Goal: Task Accomplishment & Management: Manage account settings

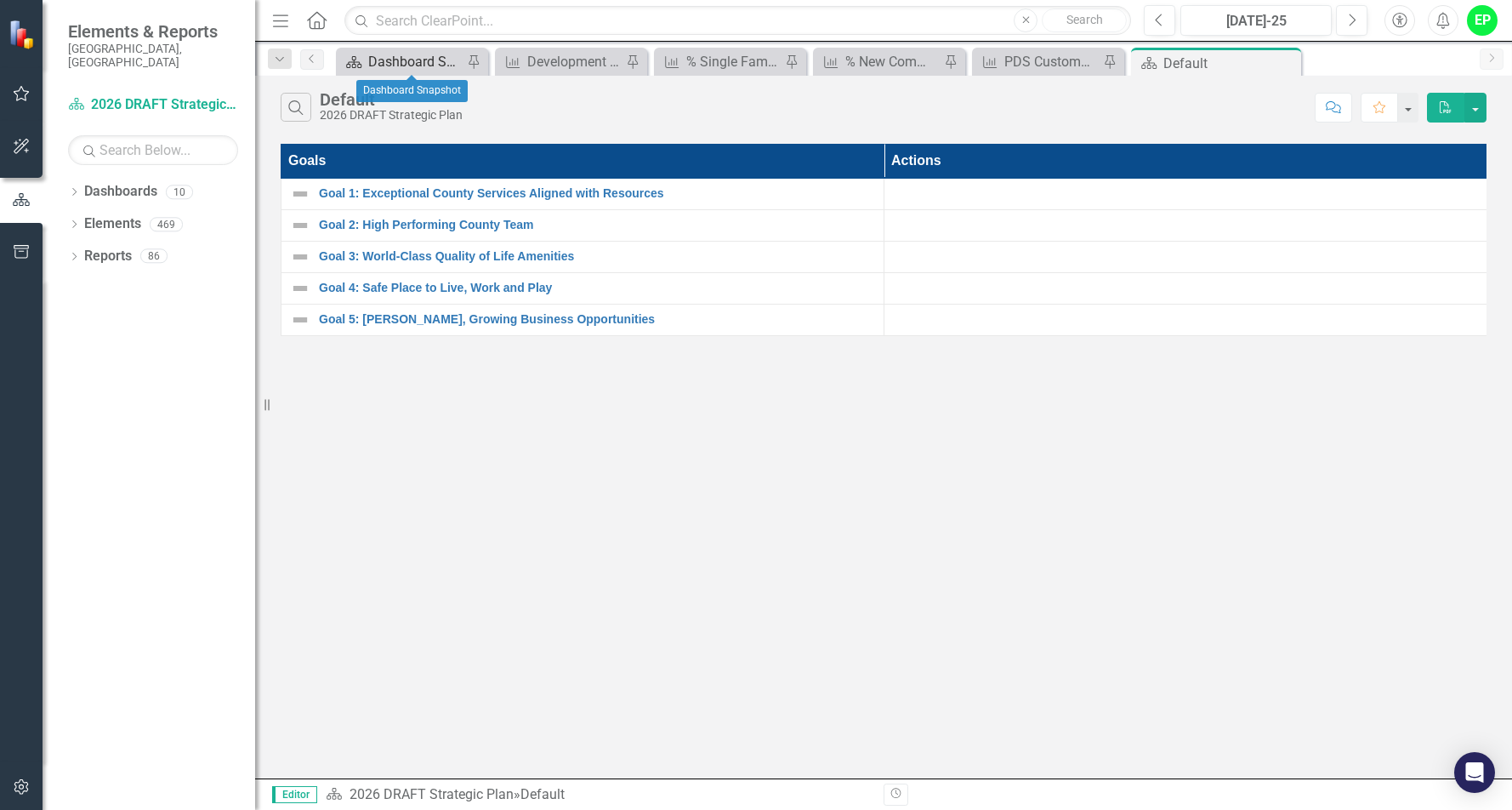
click at [416, 55] on div "Dashboard Snapshot" at bounding box center [416, 62] width 95 height 21
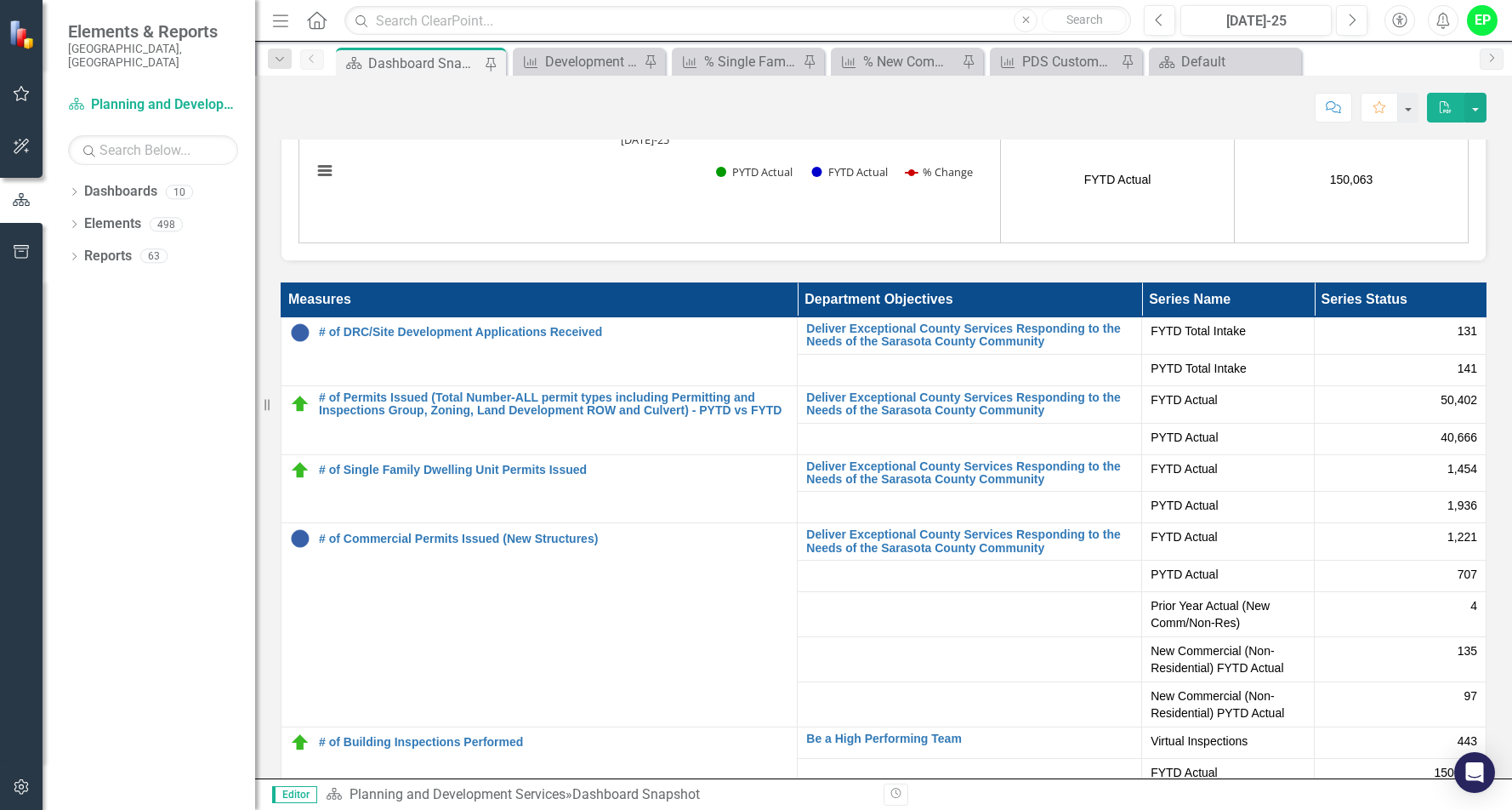
scroll to position [85, 0]
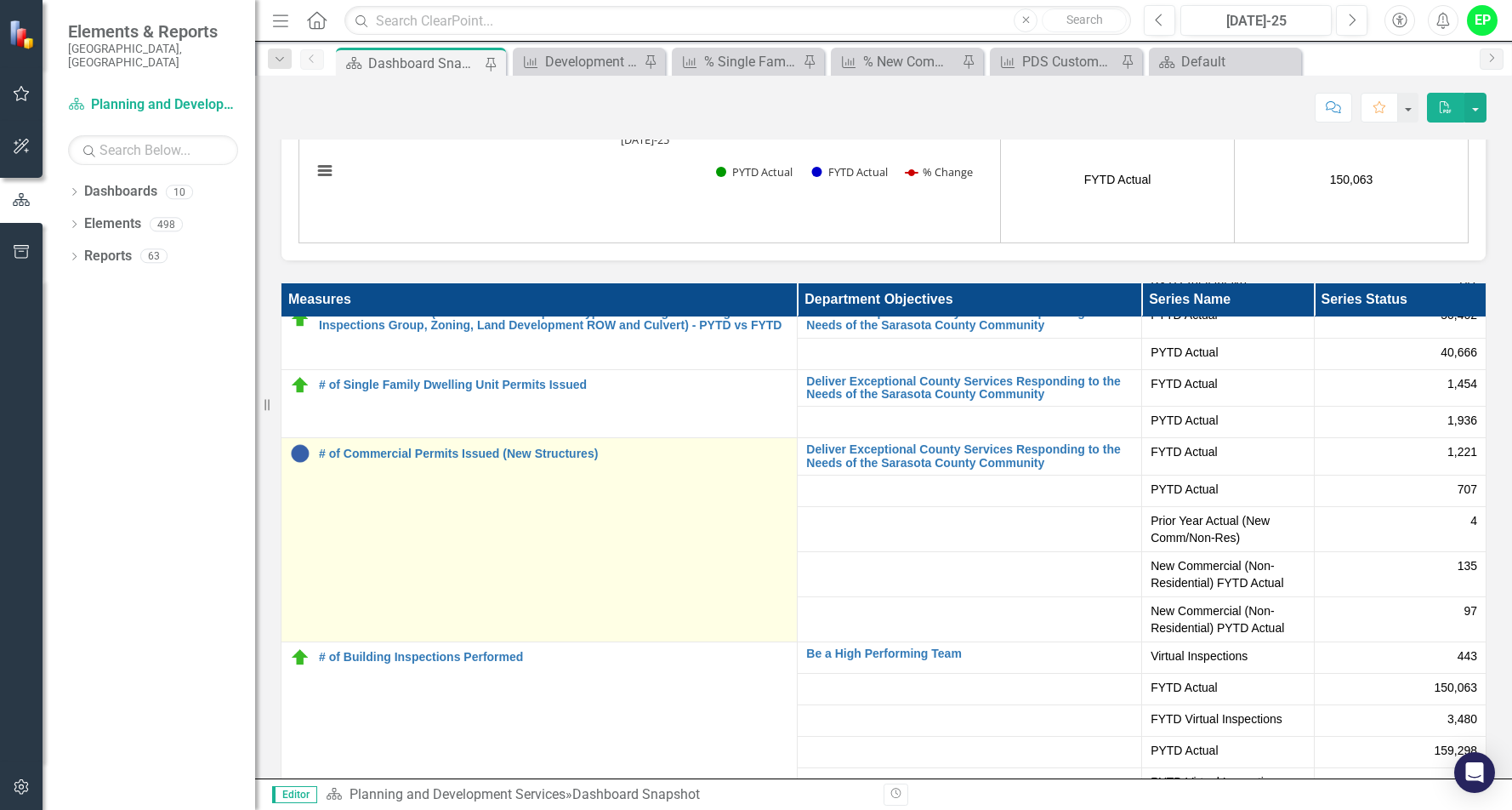
click at [467, 472] on td "# of Commercial Permits Issued (New Structures) Edit Edit Measure Link Open Ele…" at bounding box center [539, 540] width 516 height 205
click at [464, 455] on link "# of Commercial Permits Issued (New Structures)" at bounding box center [553, 454] width 469 height 13
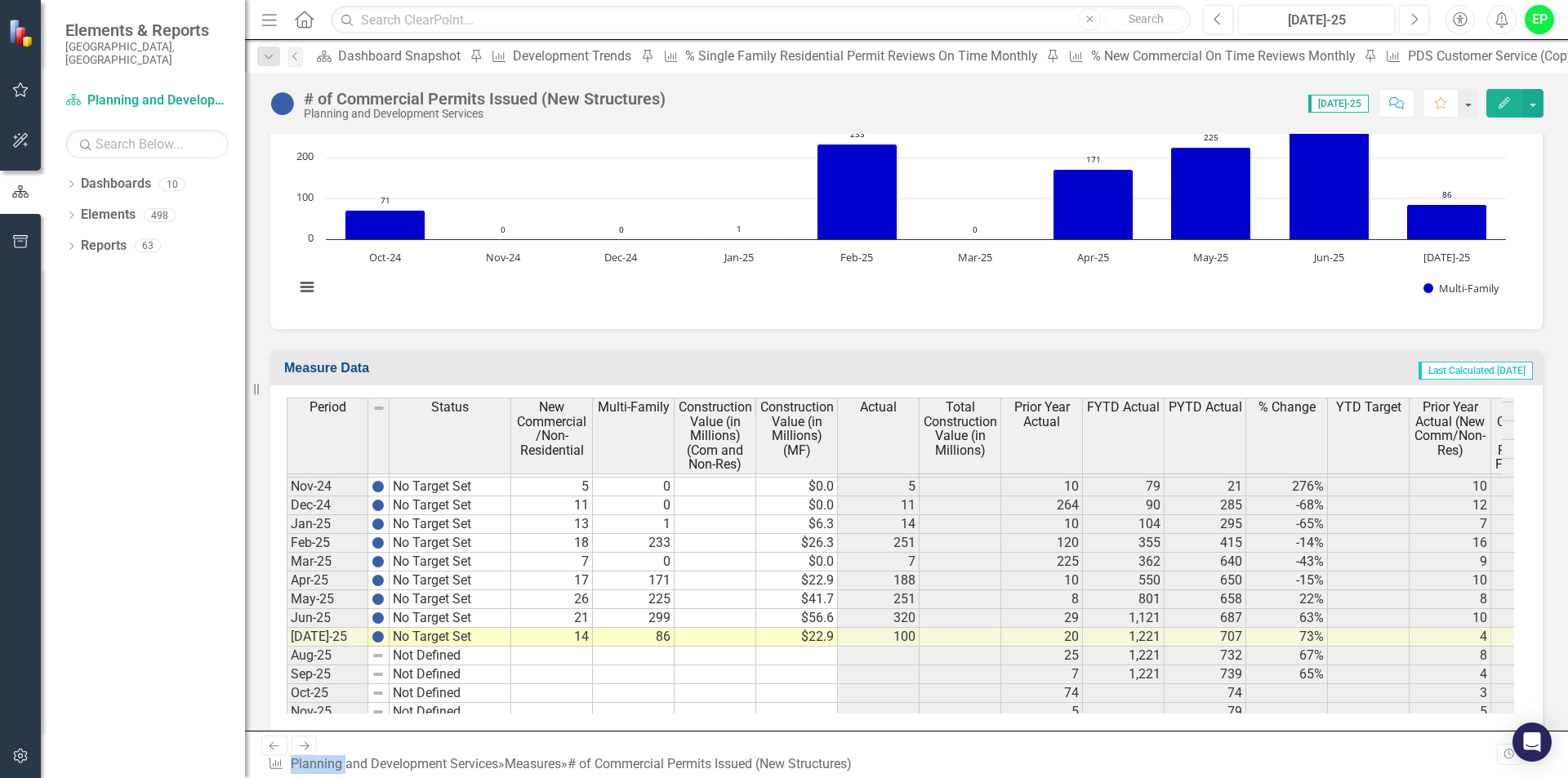
scroll to position [3807, 0]
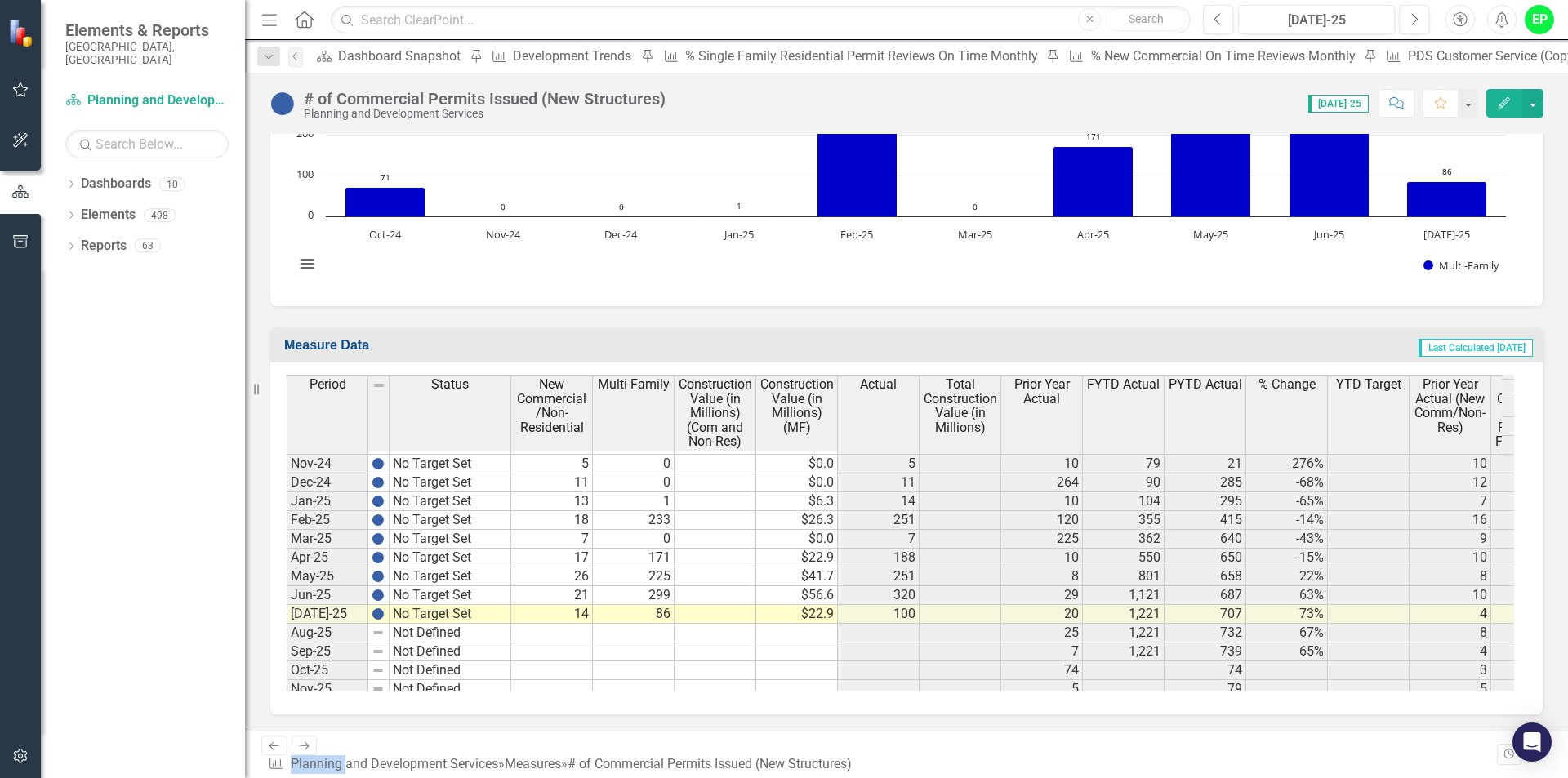
click at [550, 433] on span "New Commercial/Non-Residential" at bounding box center [551, 405] width 75 height 57
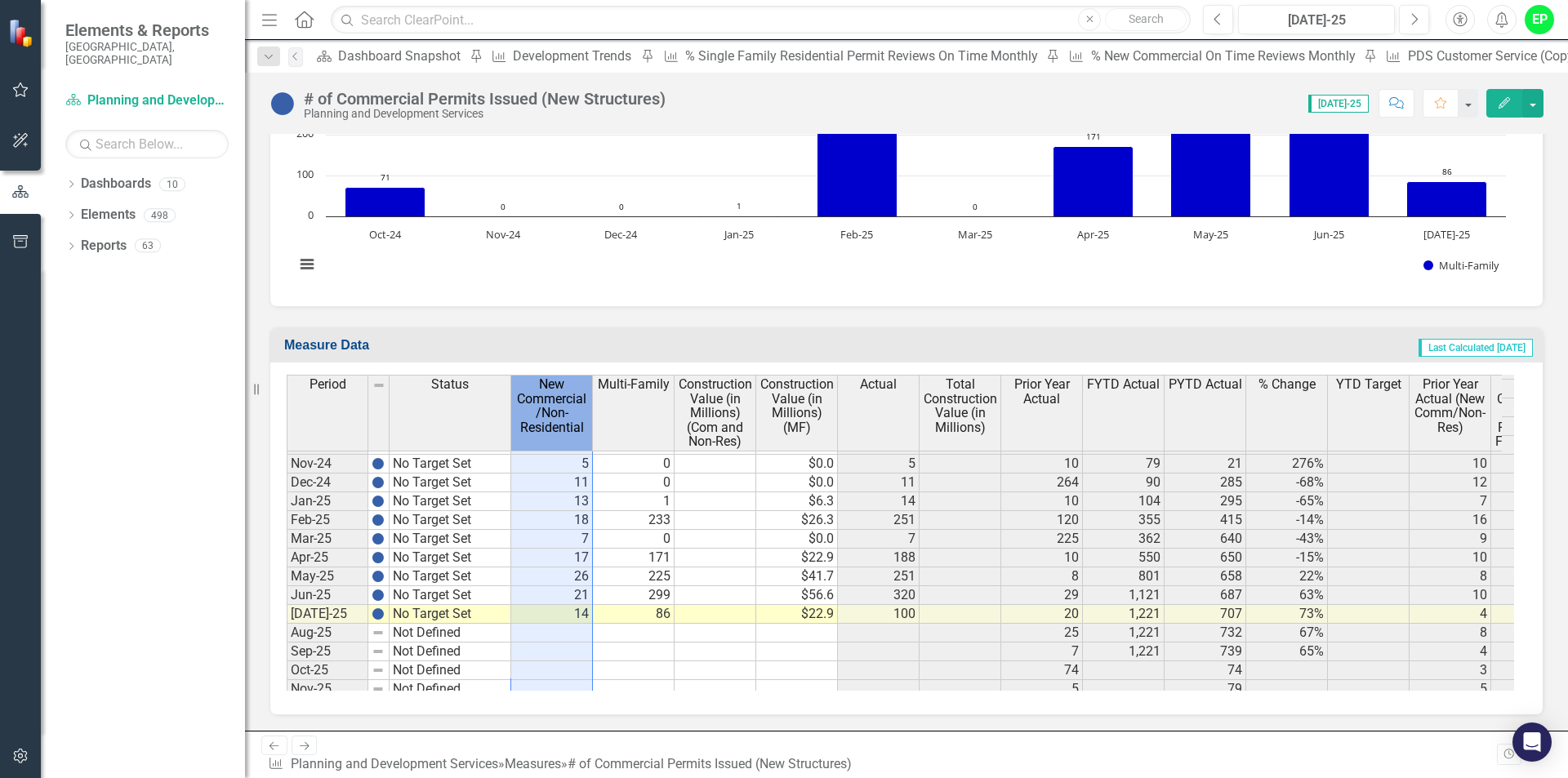
click at [544, 417] on span "New Commercial/Non-Residential" at bounding box center [551, 405] width 75 height 57
click at [545, 417] on span "New Commercial/Non-Residential" at bounding box center [551, 405] width 75 height 57
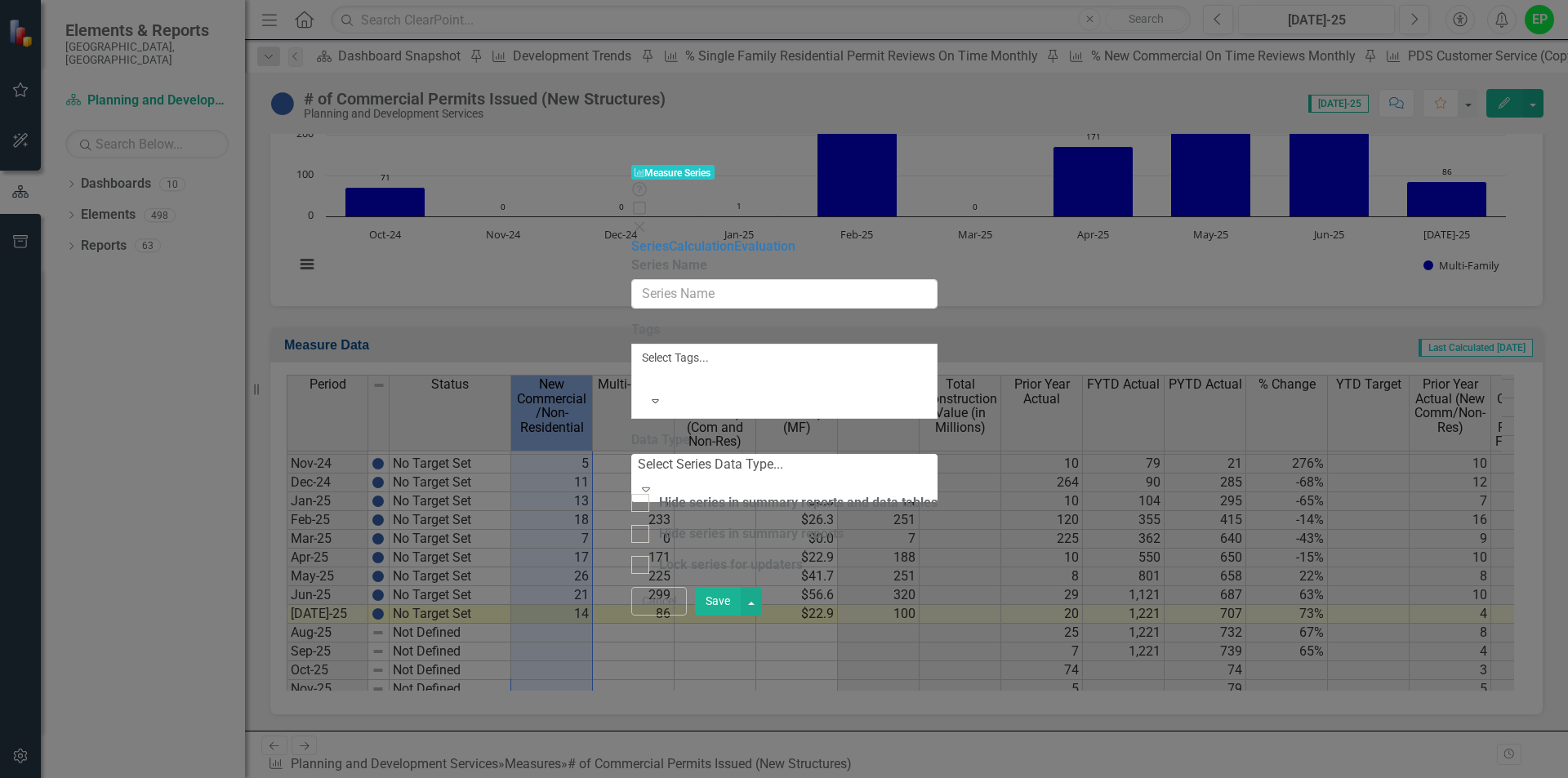
type input "New Commercial/Non-Residential"
checkbox input "true"
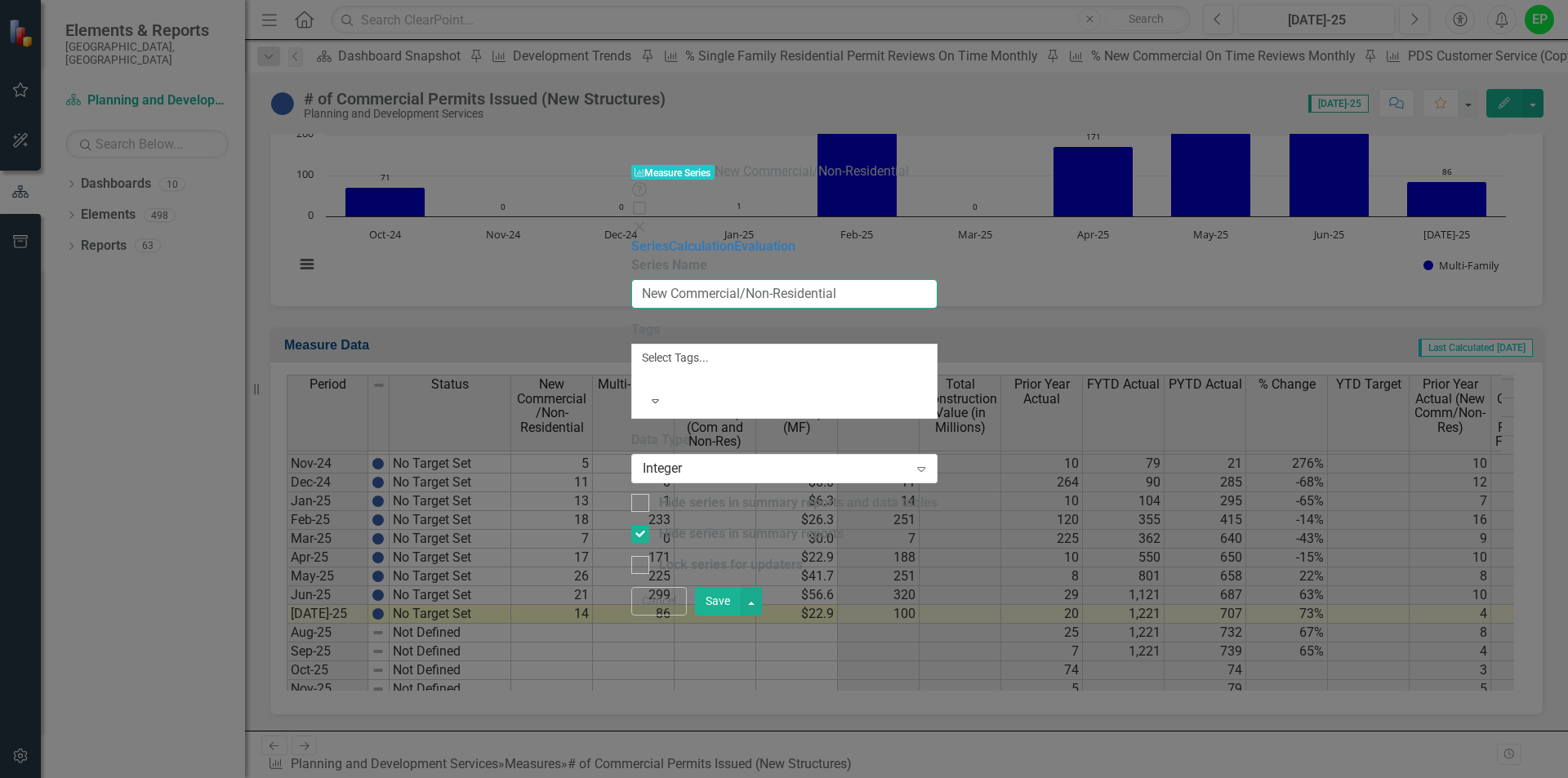
click at [777, 279] on input "New Commercial/Non-Residential" at bounding box center [784, 294] width 306 height 30
drag, startPoint x: 825, startPoint y: 95, endPoint x: 694, endPoint y: 94, distance: 131.0
click at [694, 279] on input "New Commercial/Non-Residential" at bounding box center [784, 294] width 306 height 30
type input "New Commercial Permits"
click at [741, 615] on button "Save" at bounding box center [718, 601] width 45 height 28
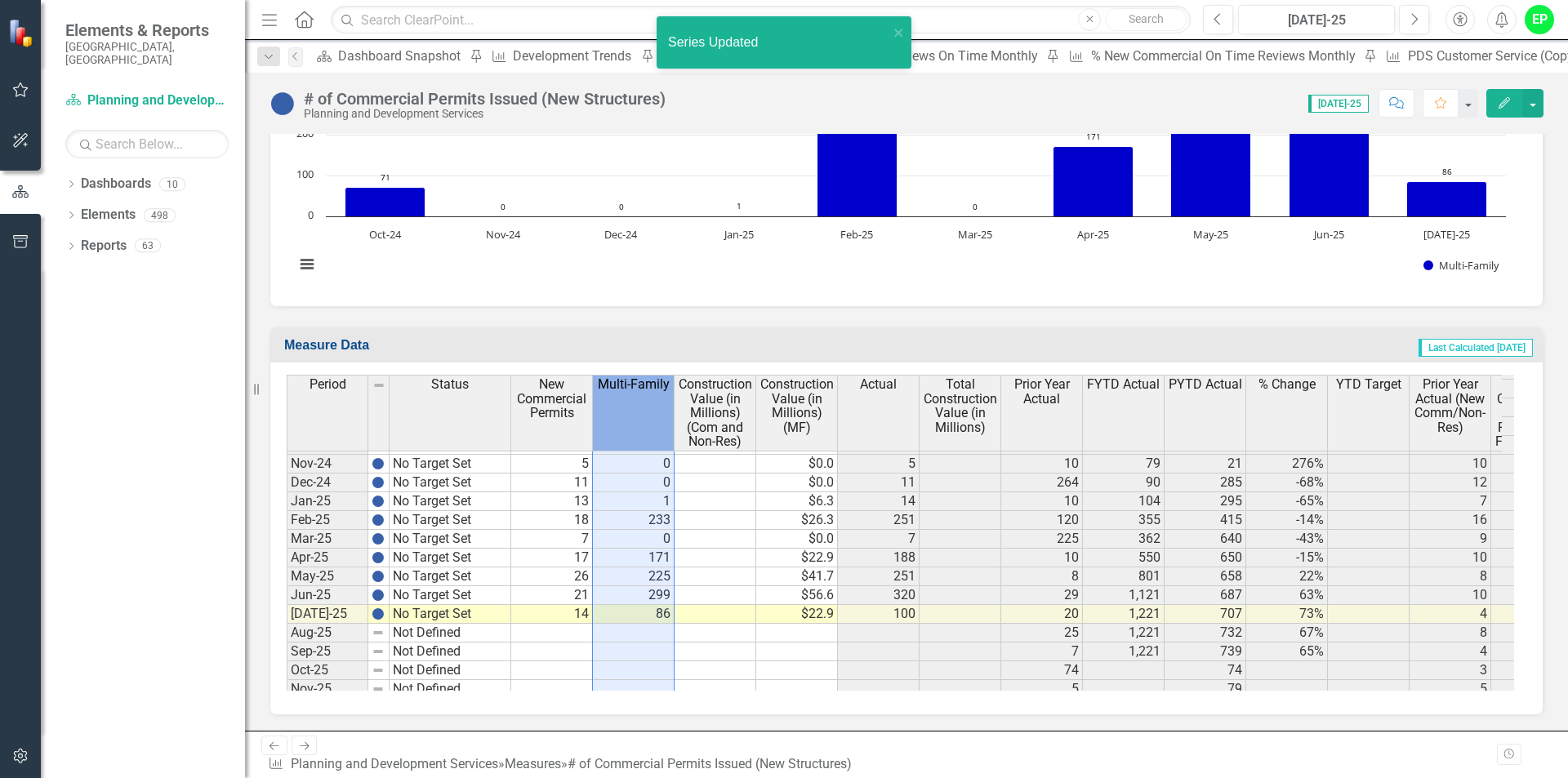
click at [614, 393] on div "Multi-Family" at bounding box center [634, 384] width 81 height 18
click at [629, 392] on span "Multi-Family" at bounding box center [634, 384] width 72 height 15
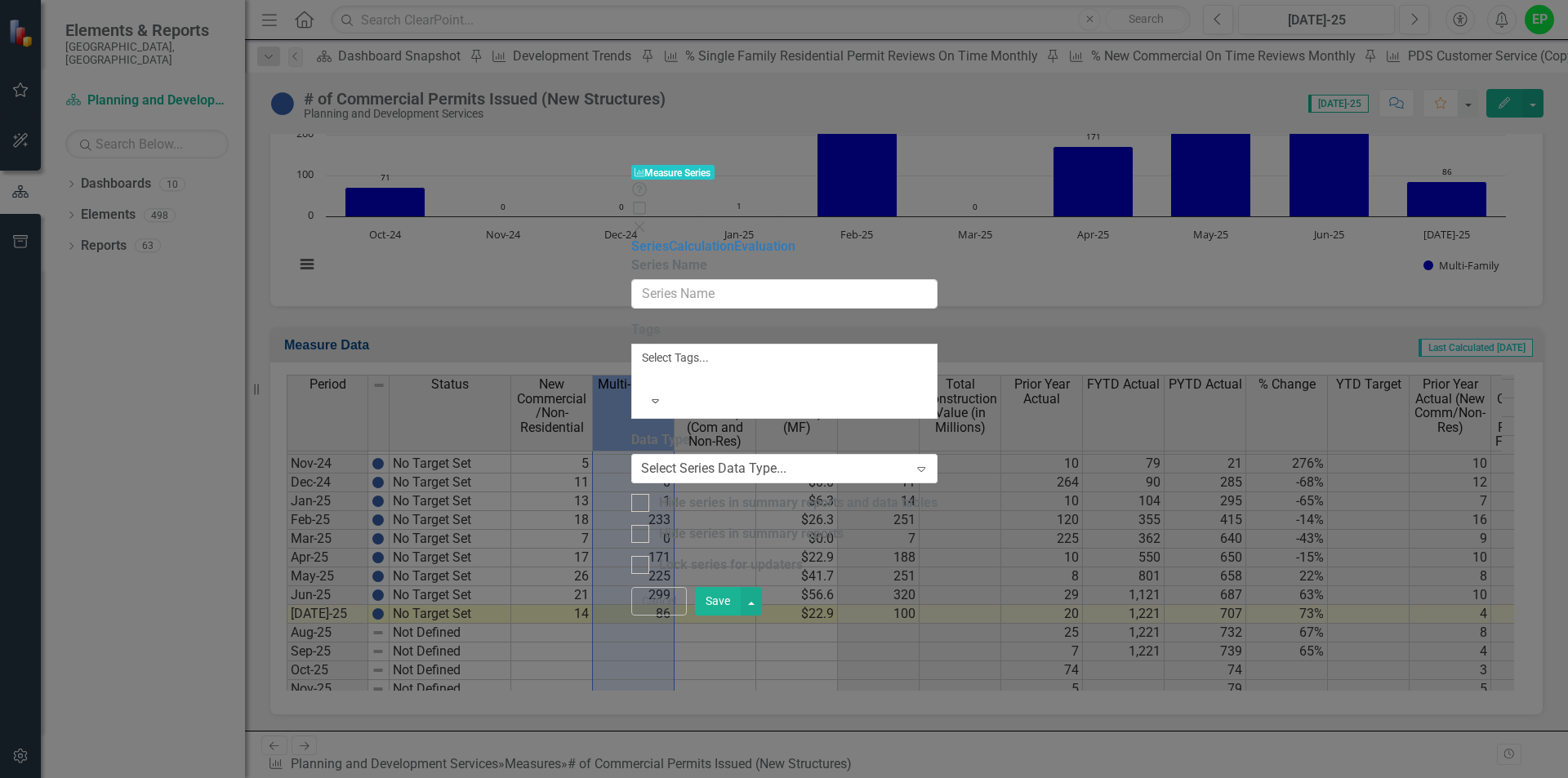
type input "Multi-Family"
checkbox input "true"
click at [709, 279] on input "Multi-Family" at bounding box center [784, 294] width 306 height 30
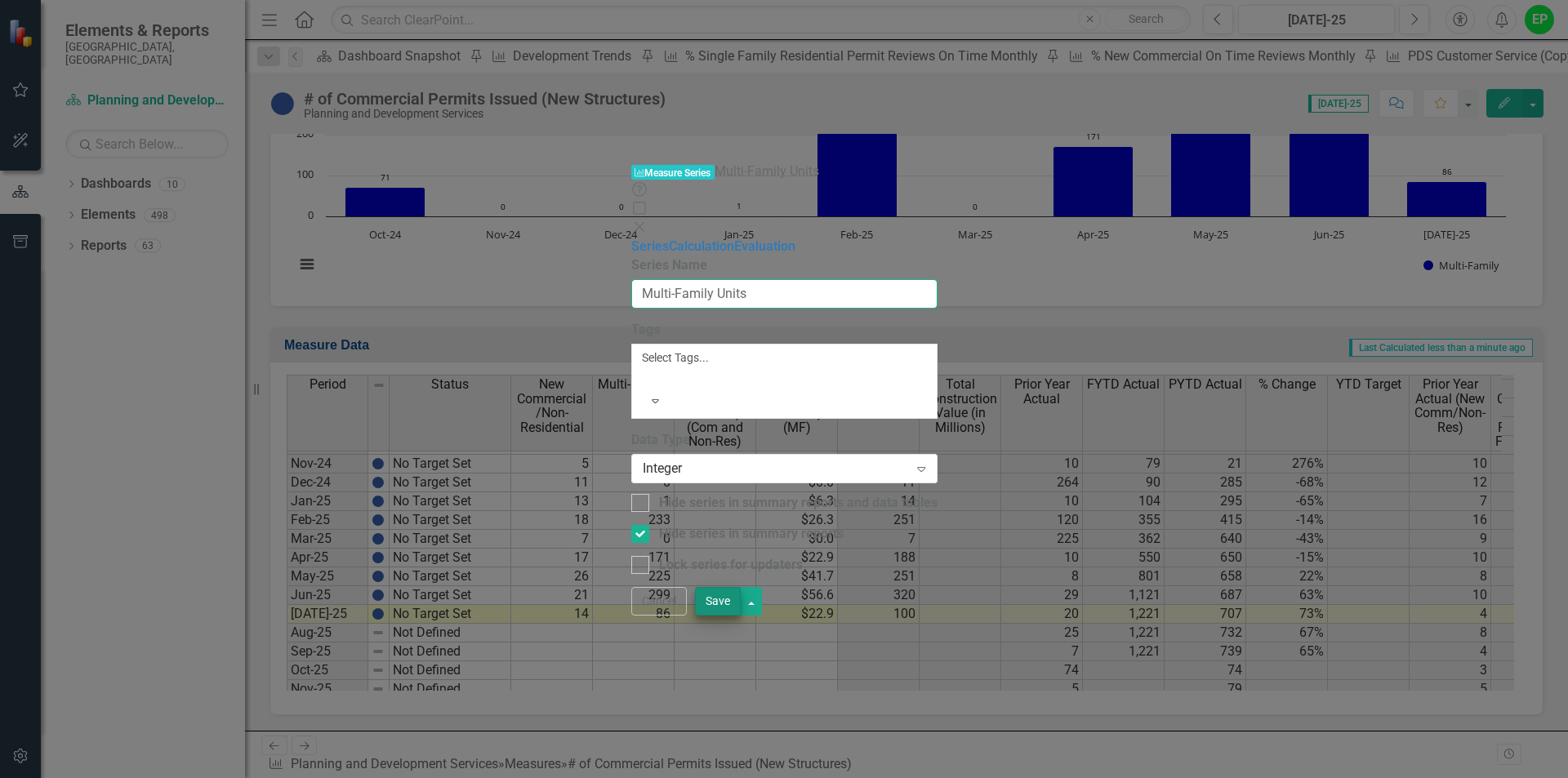
type input "Multi-Family Units"
click at [741, 615] on button "Save" at bounding box center [718, 601] width 45 height 28
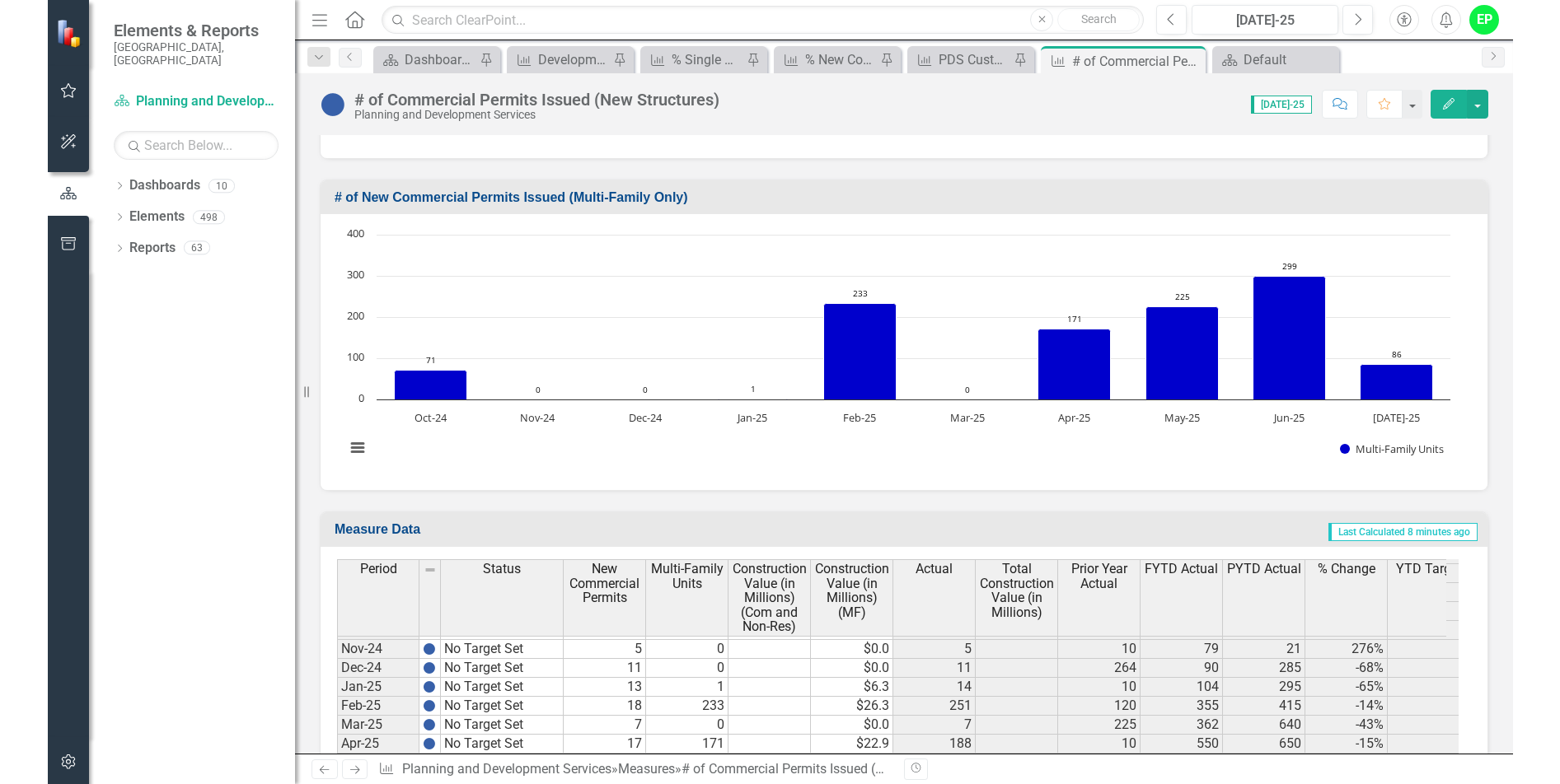
scroll to position [3511, 0]
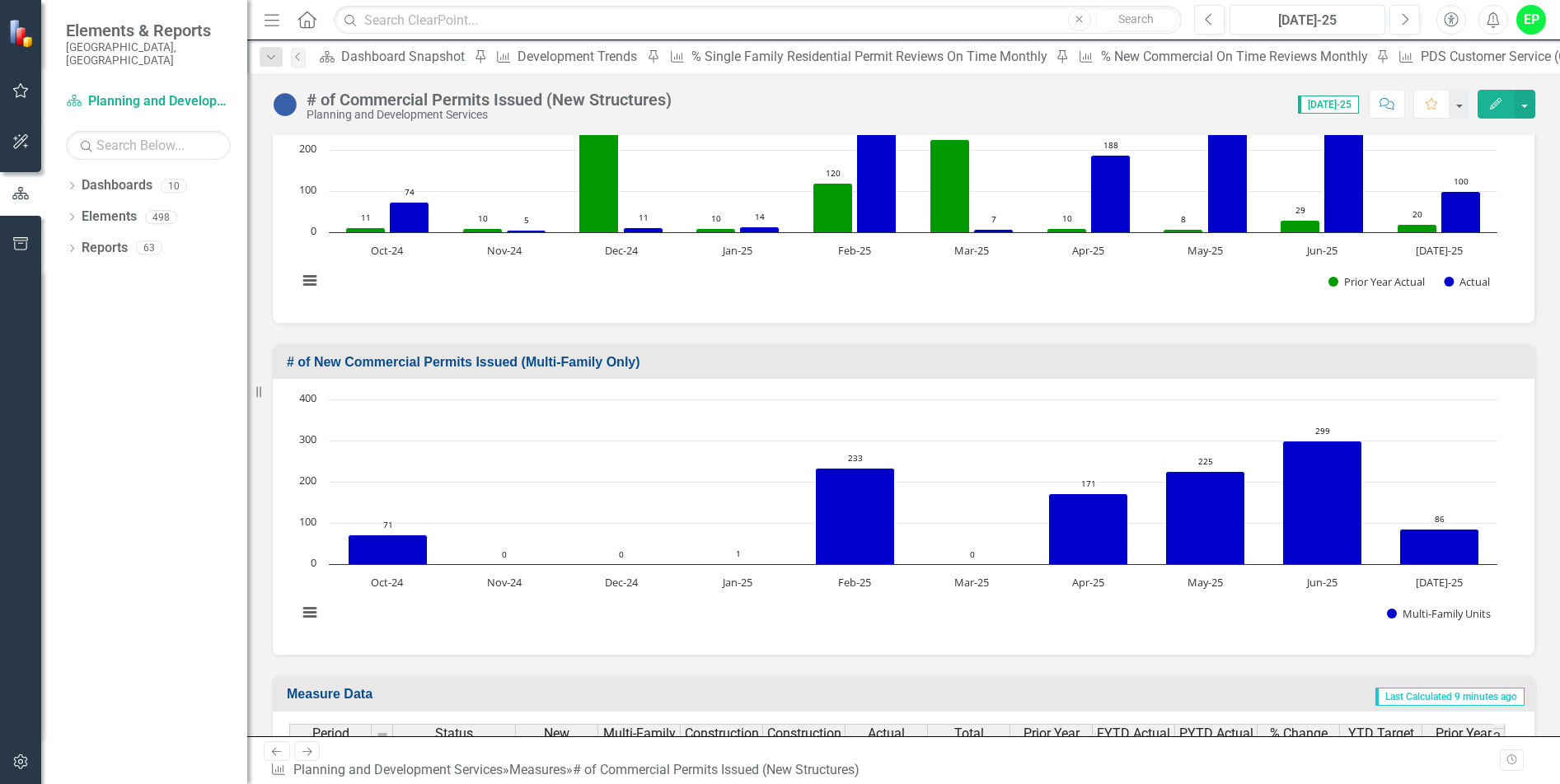
click at [421, 48] on div "Dashboard Dashboard Snapshot Pin" at bounding box center [402, 56] width 176 height 21
click at [418, 51] on div "Dashboard Snapshot" at bounding box center [405, 56] width 129 height 21
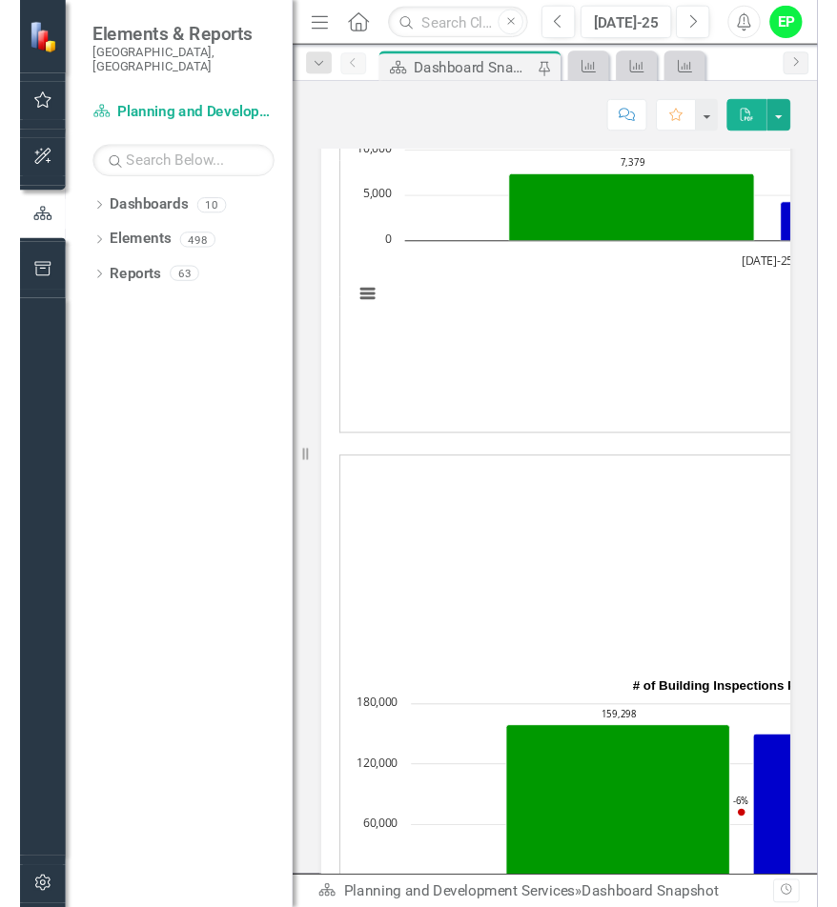
scroll to position [5039, 0]
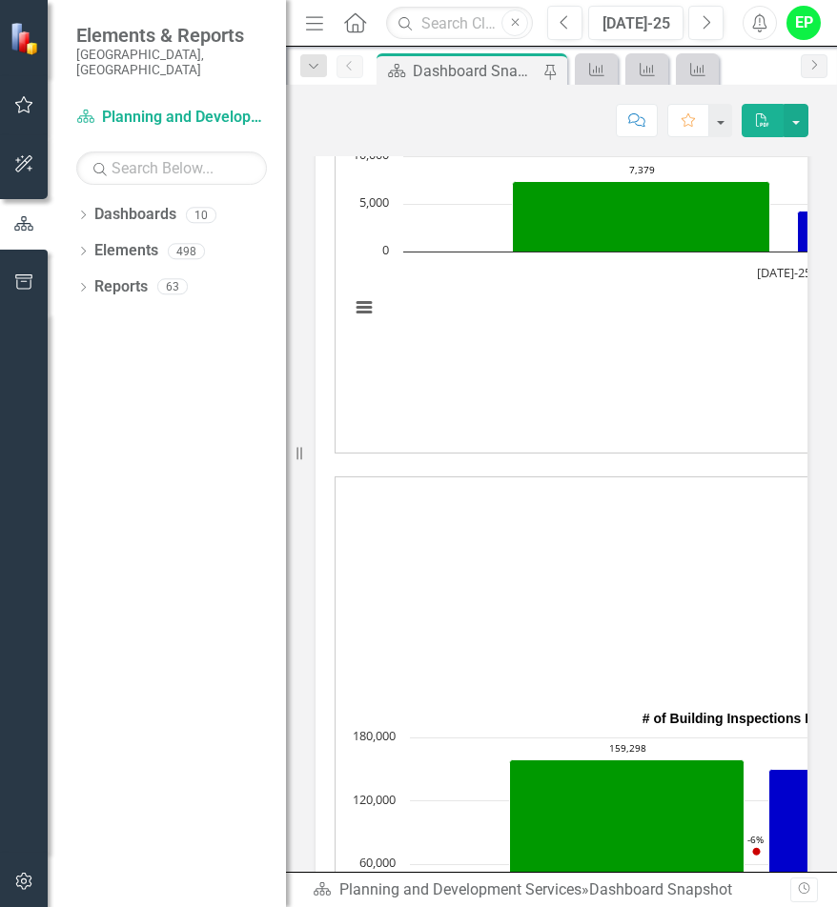
click at [338, 117] on div "Score: N/A Jul-25 Completed Comment Favorite PDF" at bounding box center [561, 120] width 494 height 32
